Goal: Navigation & Orientation: Find specific page/section

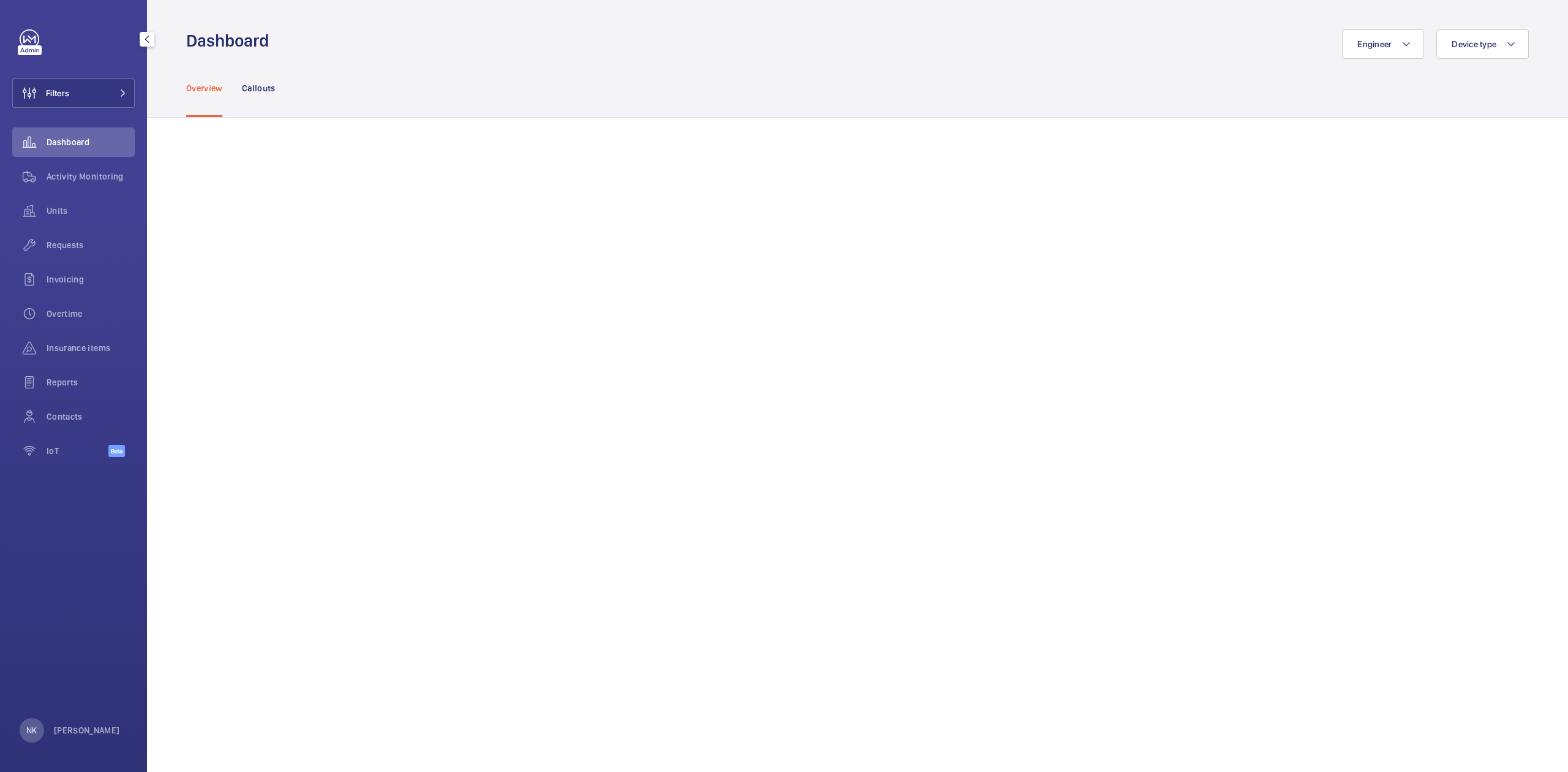
click at [60, 148] on div "Dashboard" at bounding box center [73, 141] width 122 height 29
click at [77, 176] on span "Activity Monitoring" at bounding box center [90, 176] width 88 height 12
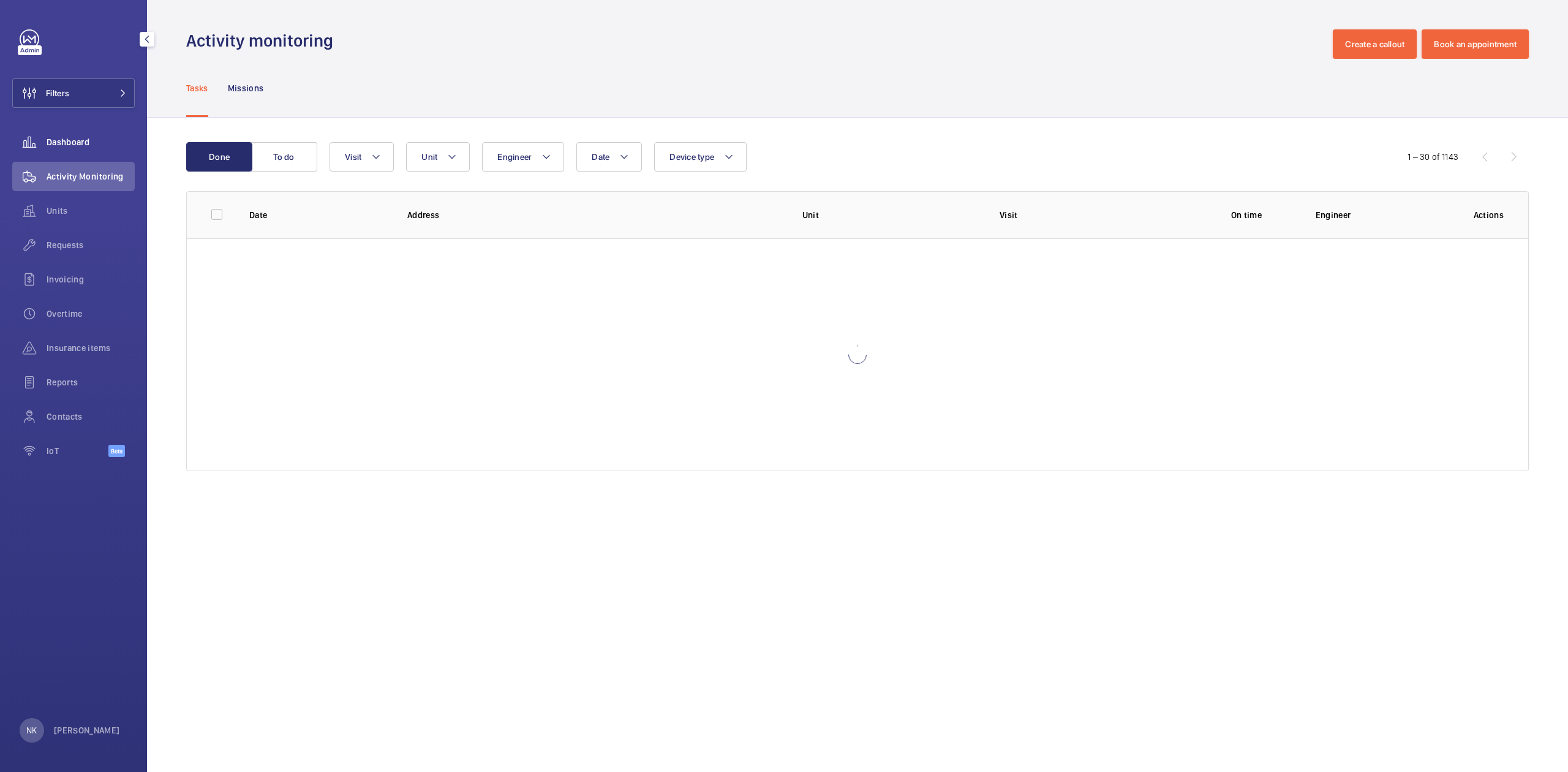
click at [73, 143] on span "Dashboard" at bounding box center [90, 141] width 88 height 12
